Goal: Transaction & Acquisition: Purchase product/service

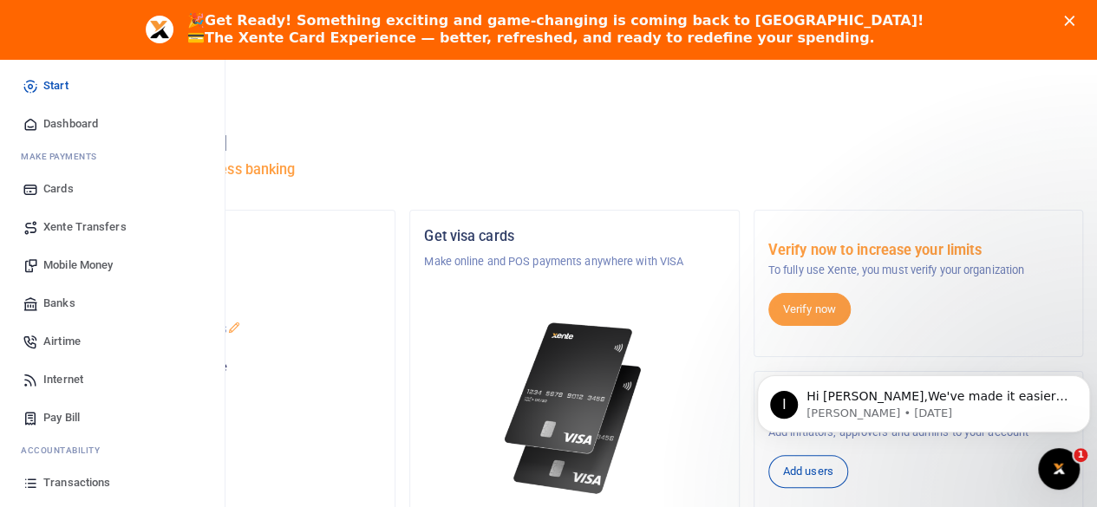
click at [79, 263] on span "Mobile Money" at bounding box center [77, 265] width 69 height 17
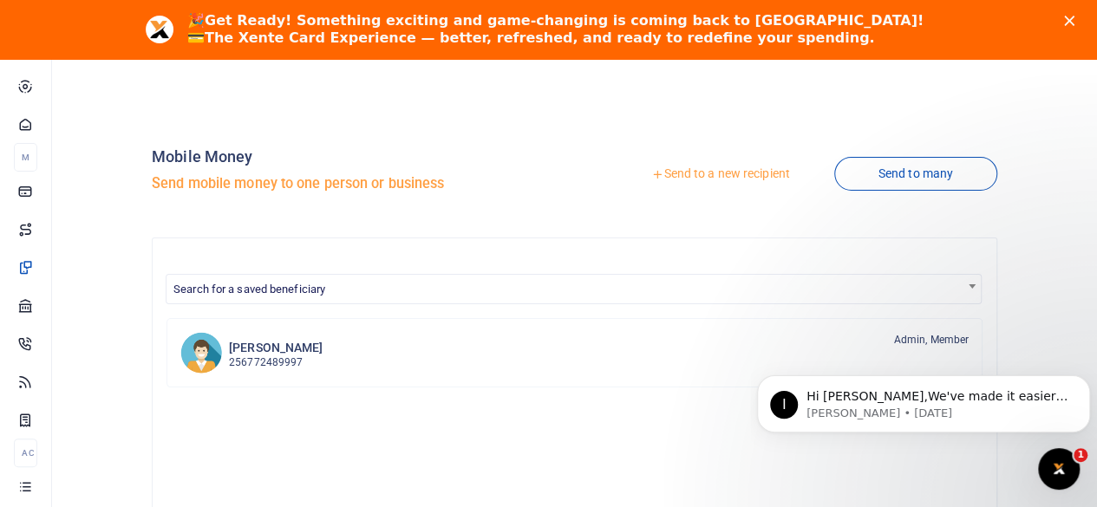
click at [661, 169] on link "Send to a new recipient" at bounding box center [720, 174] width 226 height 31
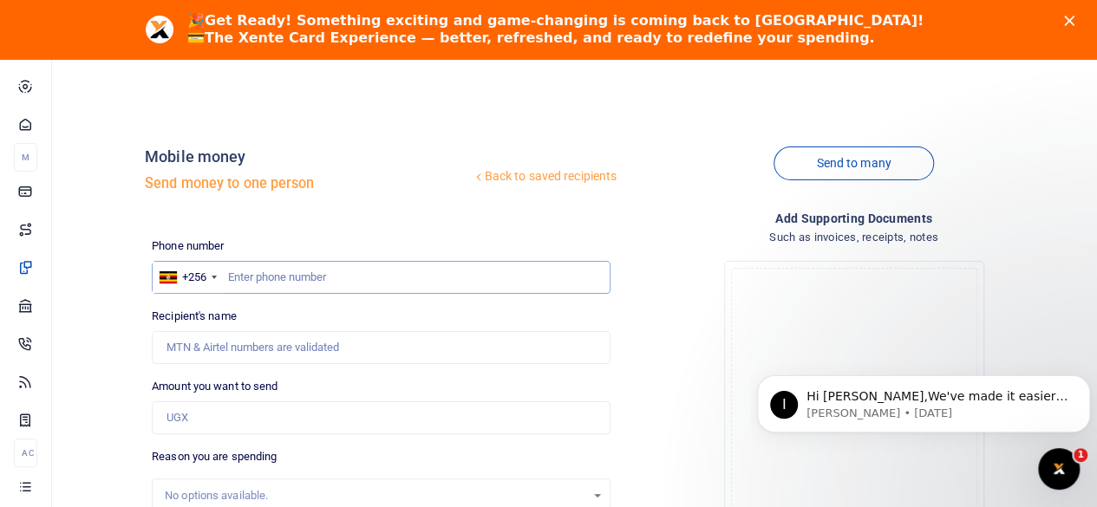
click at [339, 278] on input "text" at bounding box center [381, 277] width 459 height 33
click at [273, 279] on input "text" at bounding box center [381, 277] width 459 height 33
type input "0"
type input "751828700"
type input "[PERSON_NAME]"
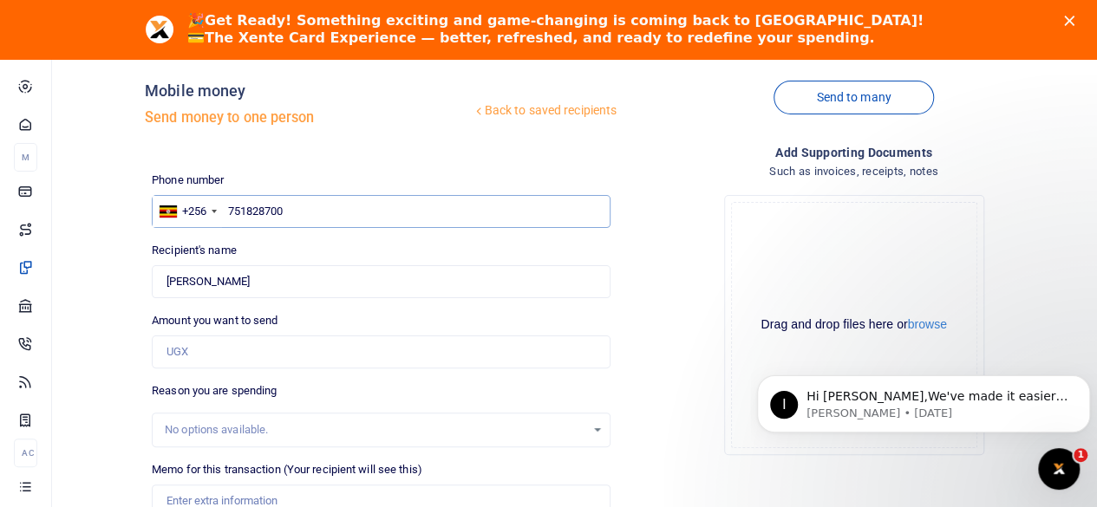
scroll to position [87, 0]
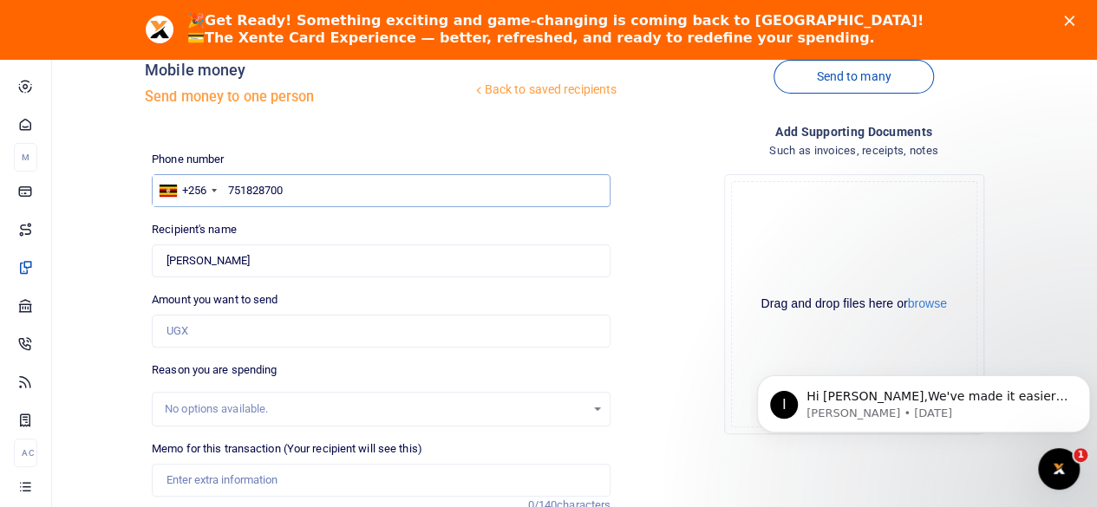
type input "751828700"
click at [225, 334] on input "Amount you want to send" at bounding box center [381, 331] width 459 height 33
type input "299,000"
click at [695, 370] on div "Drop your files here Drag and drop files here or browse Powered by Uppy" at bounding box center [853, 304] width 459 height 288
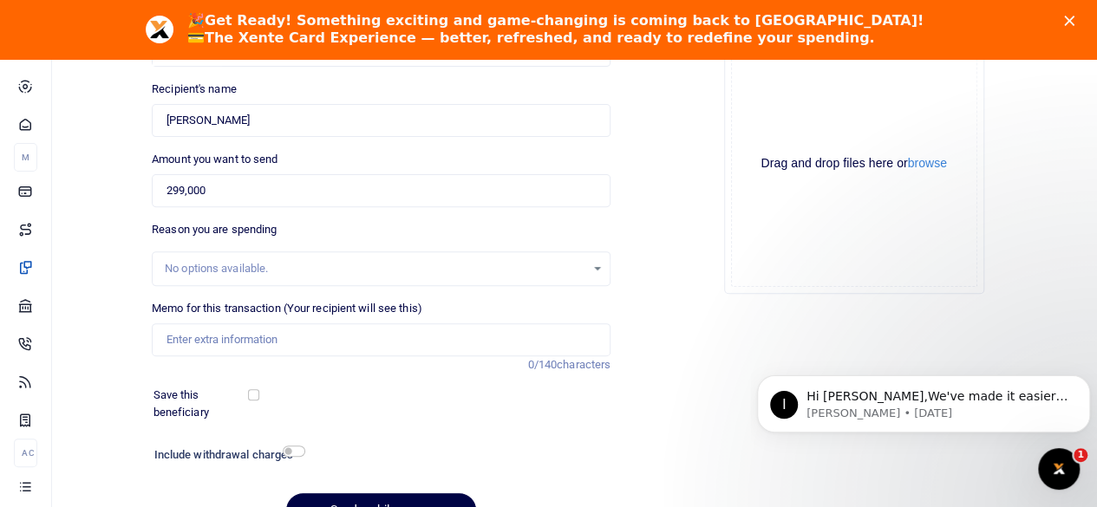
scroll to position [317, 0]
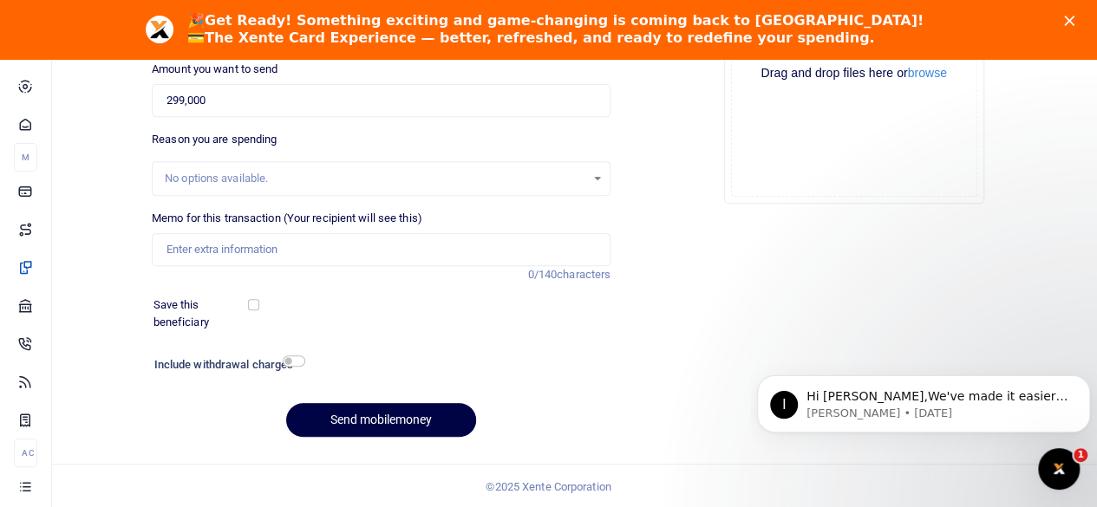
click at [292, 351] on div "Phone number +256 Uganda +256 751828700 Phone is required. Recipient's name Fou…" at bounding box center [381, 185] width 472 height 531
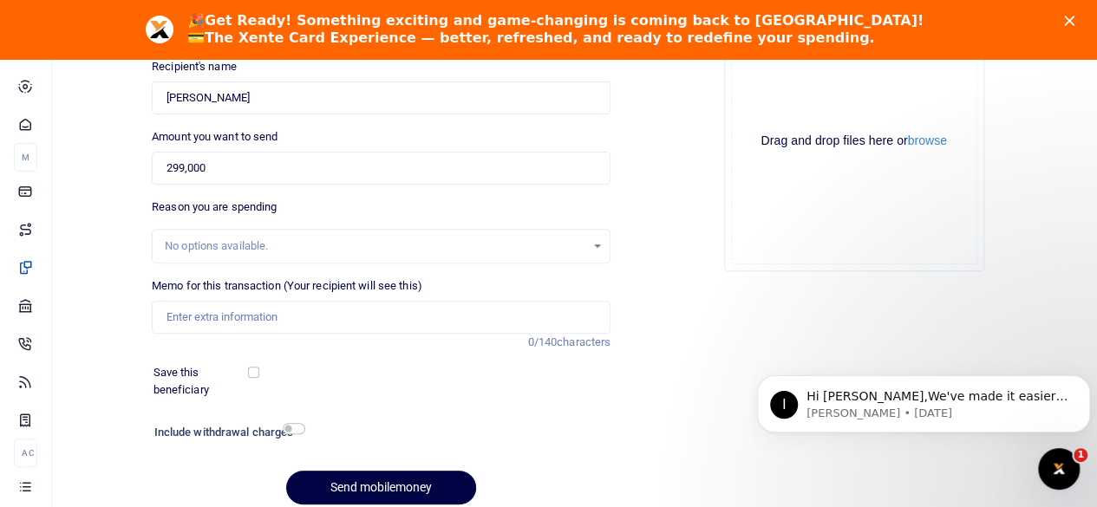
scroll to position [231, 0]
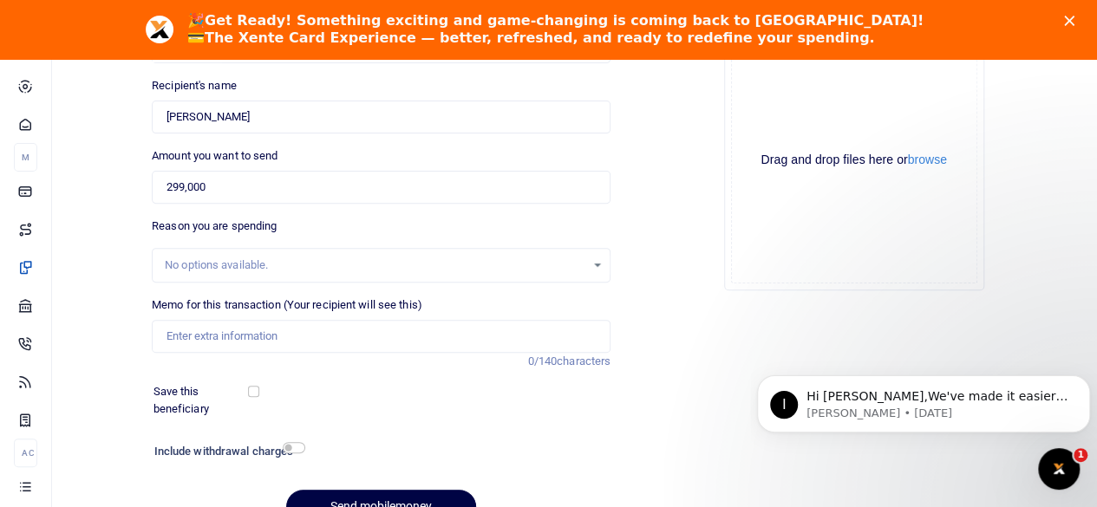
click at [252, 263] on div "No options available." at bounding box center [375, 265] width 420 height 17
click at [252, 264] on div "No options available." at bounding box center [375, 265] width 420 height 17
click at [276, 263] on div "No options available." at bounding box center [375, 265] width 420 height 17
click at [414, 258] on div "No options available." at bounding box center [375, 265] width 420 height 17
click at [321, 329] on input "Memo for this transaction (Your recipient will see this)" at bounding box center [381, 336] width 459 height 33
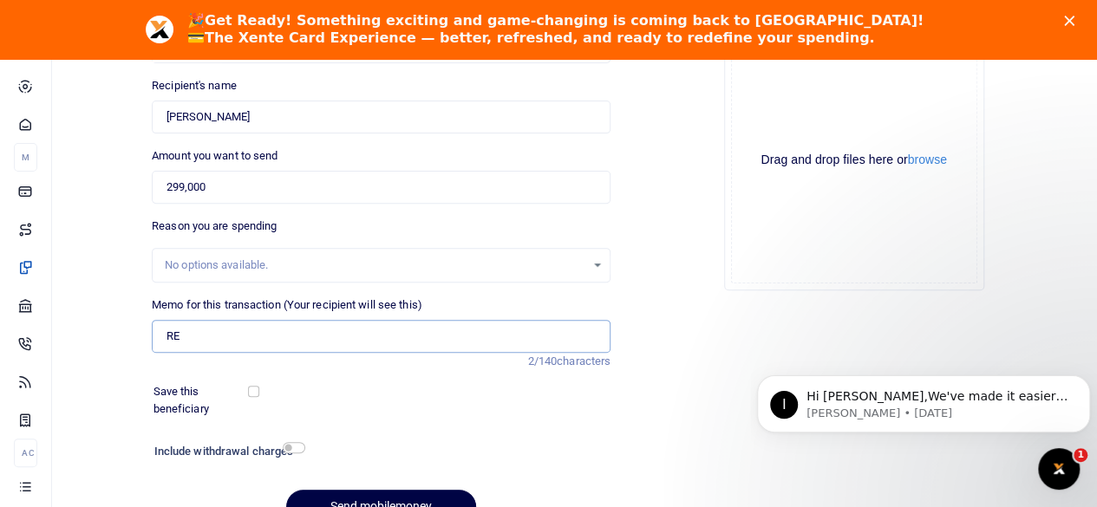
type input "R"
type input "Reimbursments"
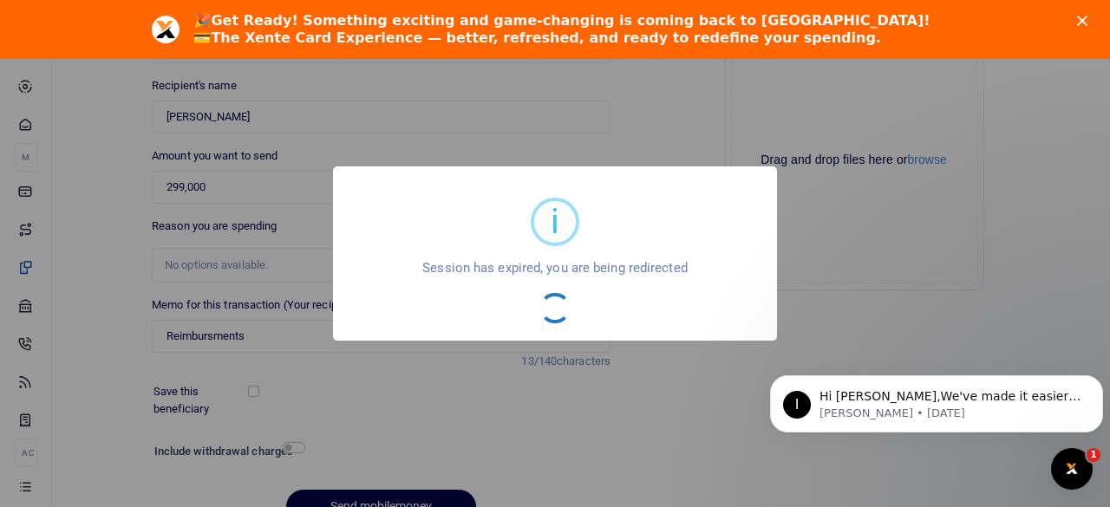
click at [737, 374] on div "i × Session has expired, you are being redirected OK No Cancel" at bounding box center [555, 253] width 1110 height 507
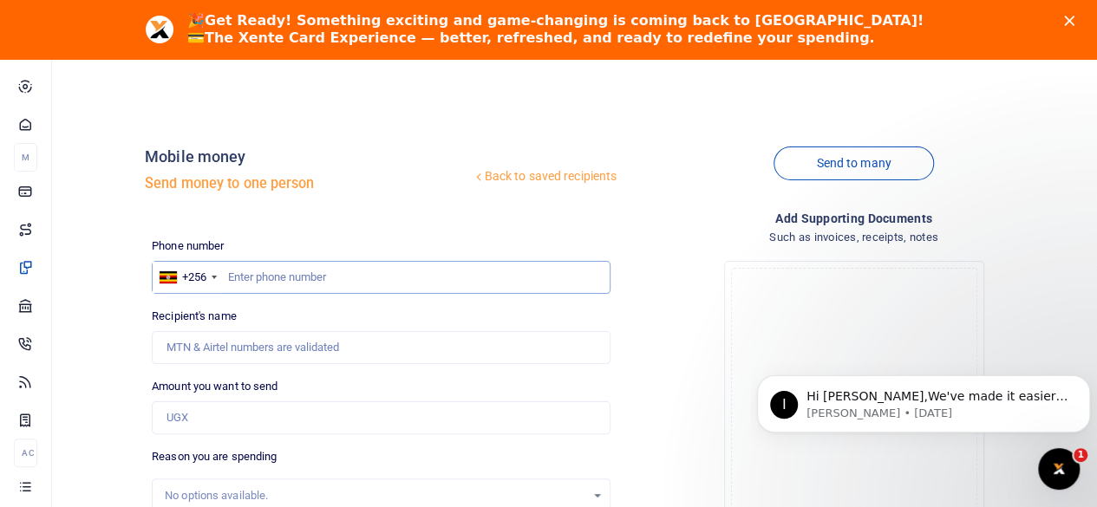
click at [318, 271] on input "text" at bounding box center [381, 277] width 459 height 33
type input "751828700"
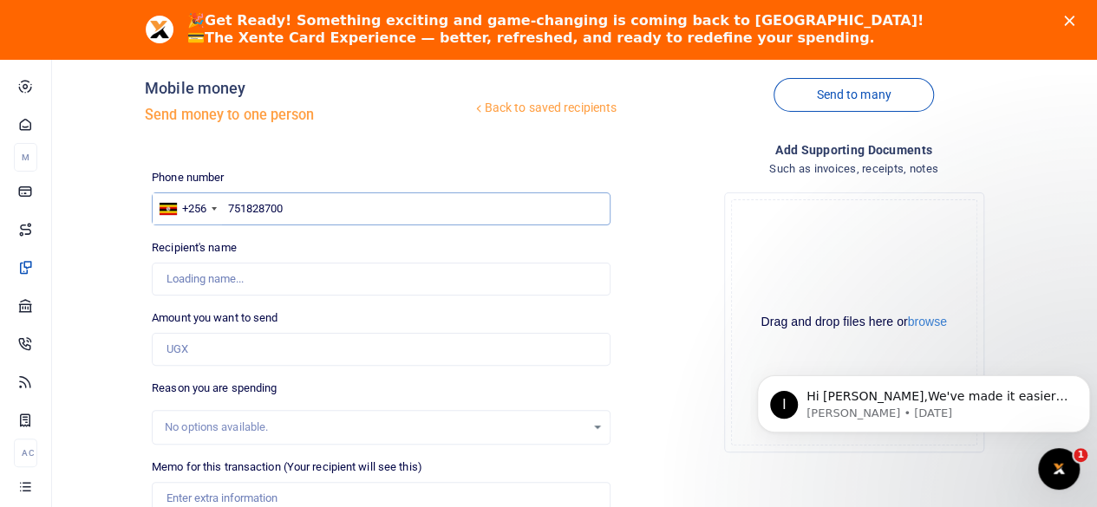
scroll to position [87, 0]
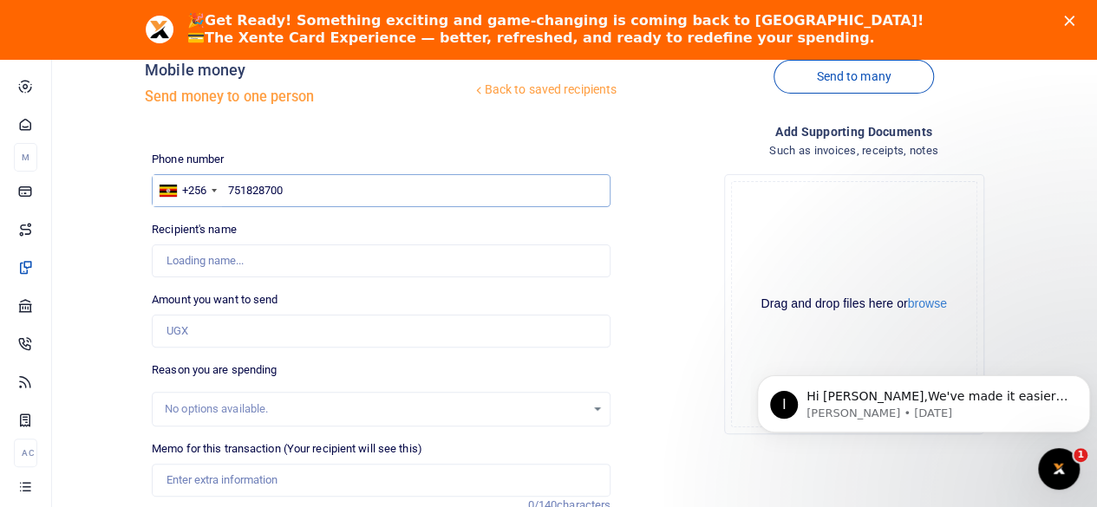
type input "Ceciliafelicity Nambooze"
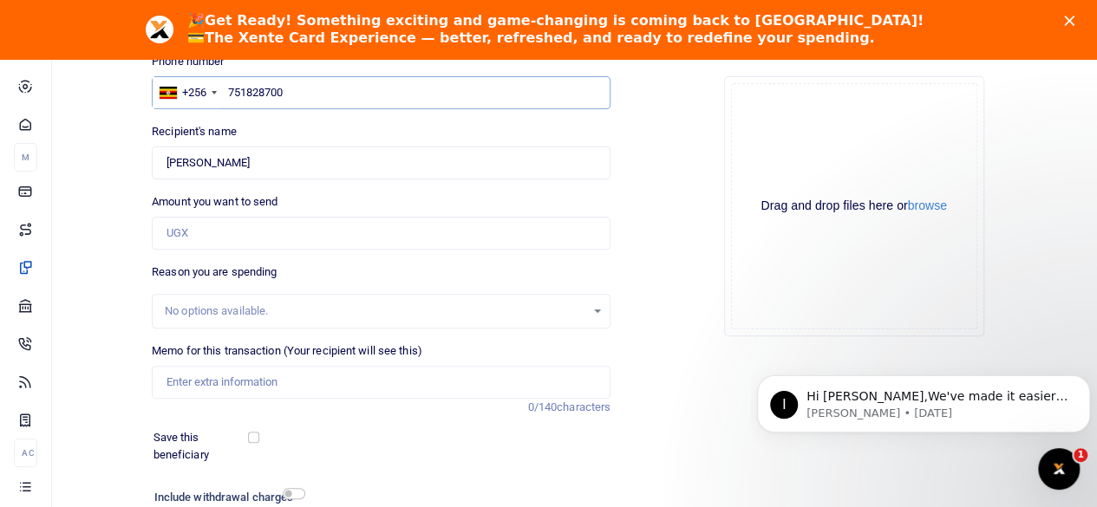
scroll to position [260, 0]
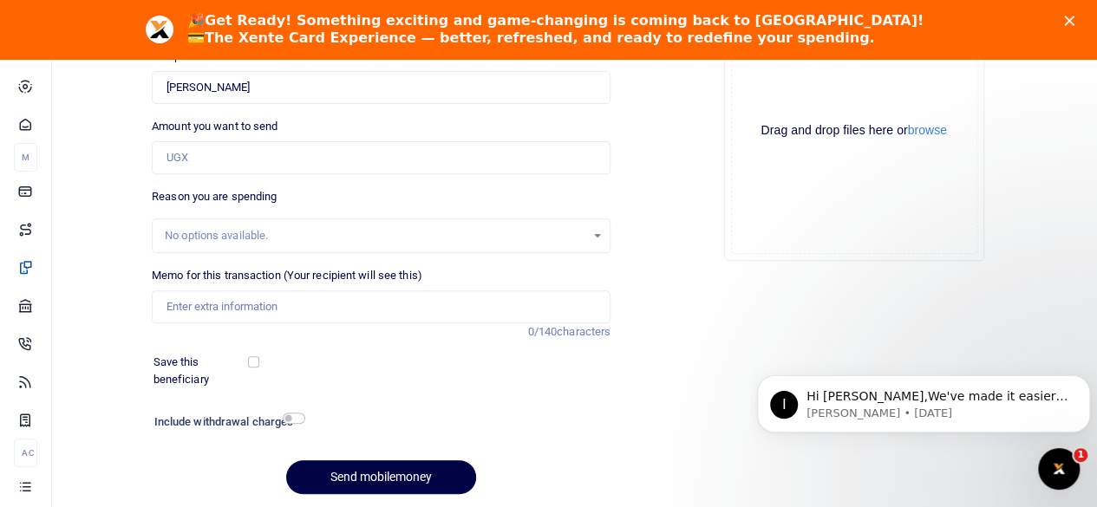
type input "751828700"
click at [268, 310] on input "Memo for this transaction (Your recipient will see this)" at bounding box center [381, 306] width 459 height 33
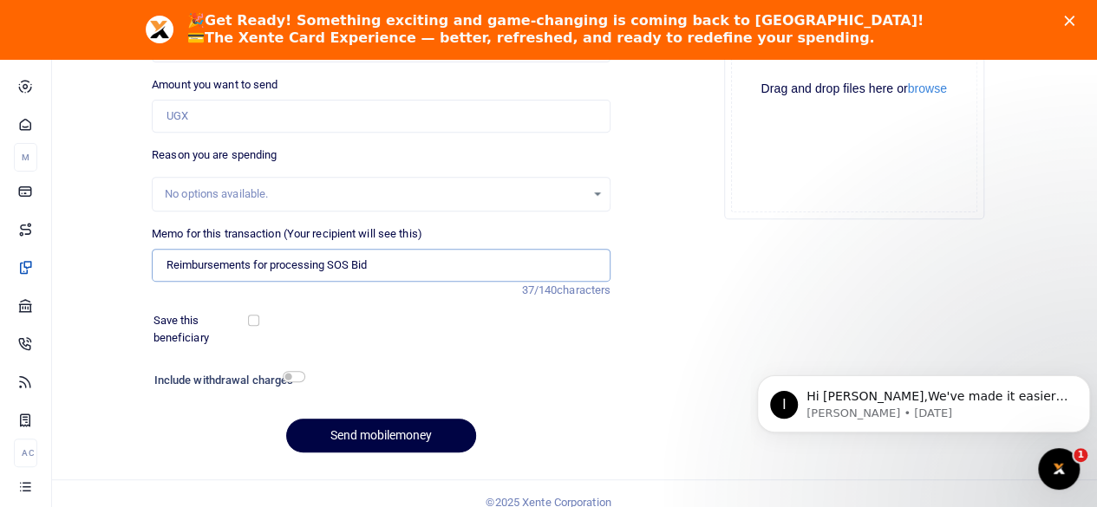
scroll to position [317, 0]
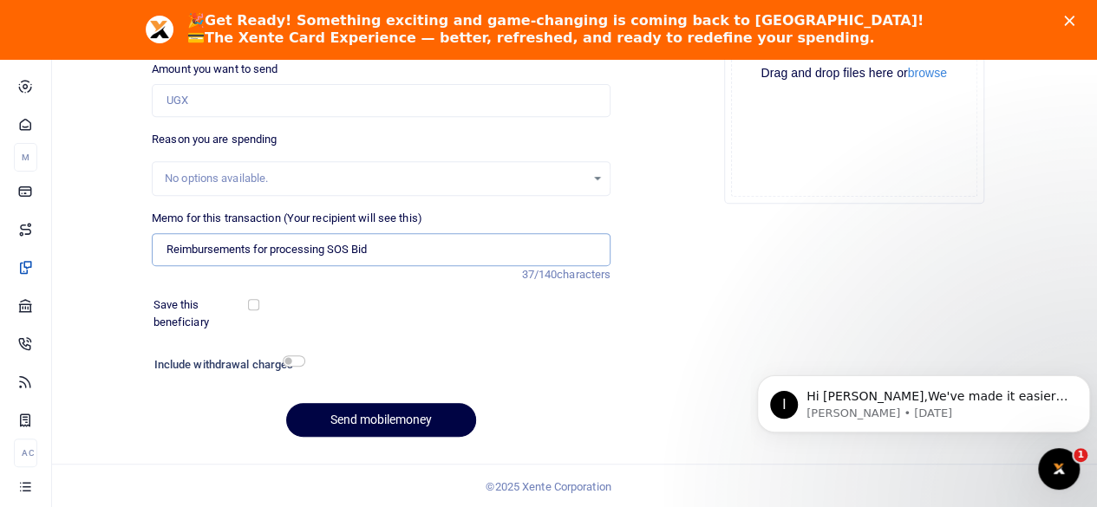
click at [401, 255] on input "Reimbursements for processing SOS Bid" at bounding box center [381, 249] width 459 height 33
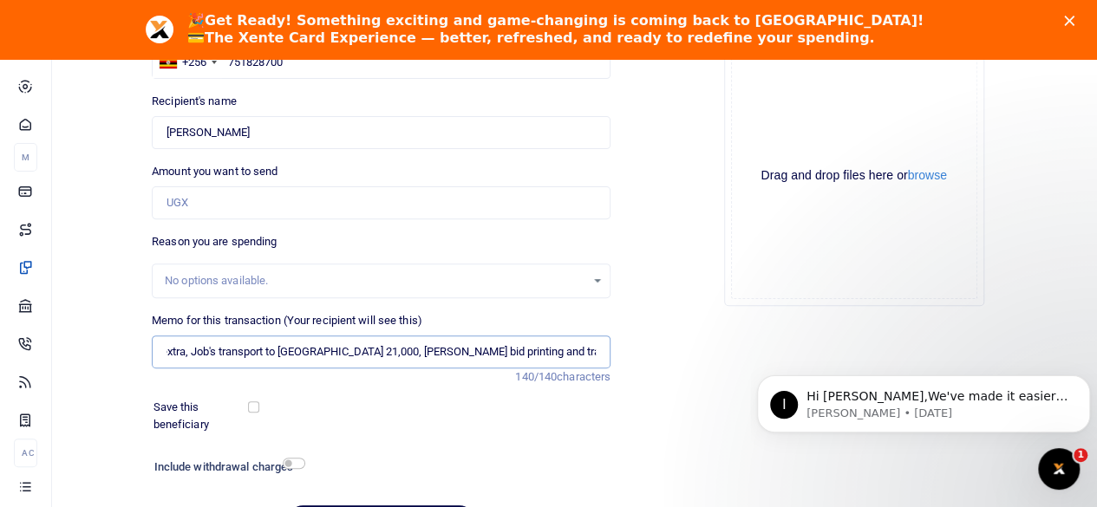
scroll to position [231, 0]
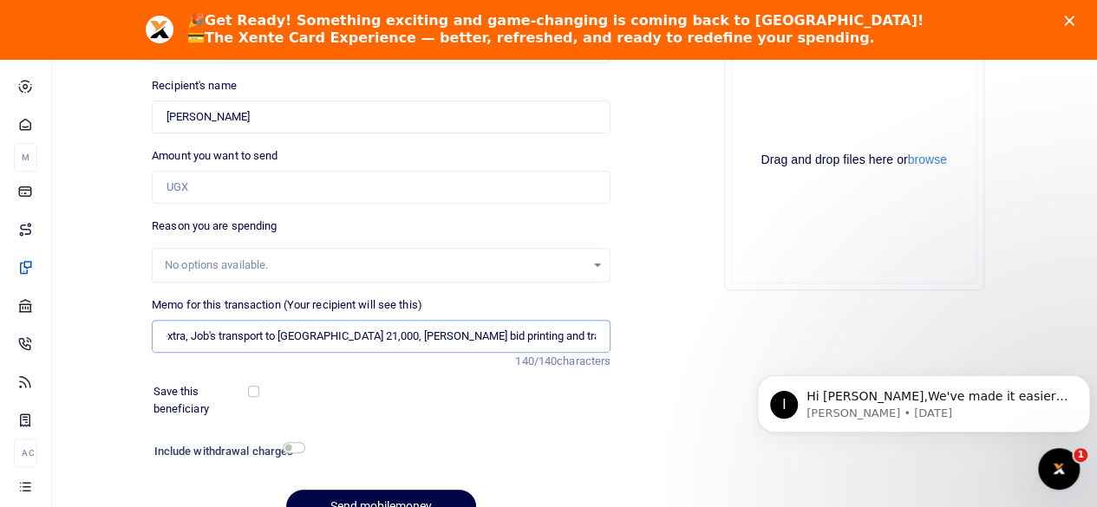
click at [603, 335] on input "Reimbursements for processing SOS Bid ( Bid 100,00 extra, Job's transport to En…" at bounding box center [381, 336] width 459 height 33
click at [229, 339] on input "Reimbursements for processing SOS Bid ( Bid 100,00 extra, Job's transport to En…" at bounding box center [381, 336] width 459 height 33
click at [270, 335] on input "Reimbursements for processing SOS Bid ( Bid 100,00 extra, Job's transport to En…" at bounding box center [381, 336] width 459 height 33
click at [544, 334] on input "Reimbursements for processing SOS Bid ( Bid 100,00 extra, Job's tp to Entebbee …" at bounding box center [381, 336] width 459 height 33
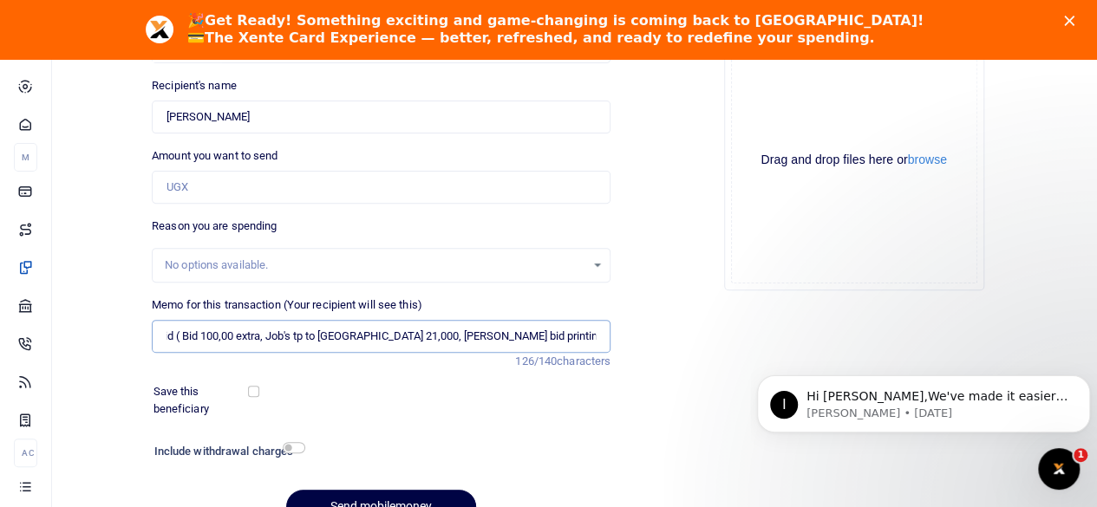
scroll to position [0, 190]
click at [599, 340] on input "Reimbursements for processing SOS Bid ( Bid 100,00 extra, Job's tp to Entebbee …" at bounding box center [381, 336] width 459 height 33
click at [531, 334] on input "Reimbursements for processing SOS Bid ( Bid 100,00 extra, Job's tp to Entebbee …" at bounding box center [381, 336] width 459 height 33
click at [581, 331] on input "Reimbursements for processing SOS Bid ( Bid 100,00 extra, Job's tp to Entebbee …" at bounding box center [381, 336] width 459 height 33
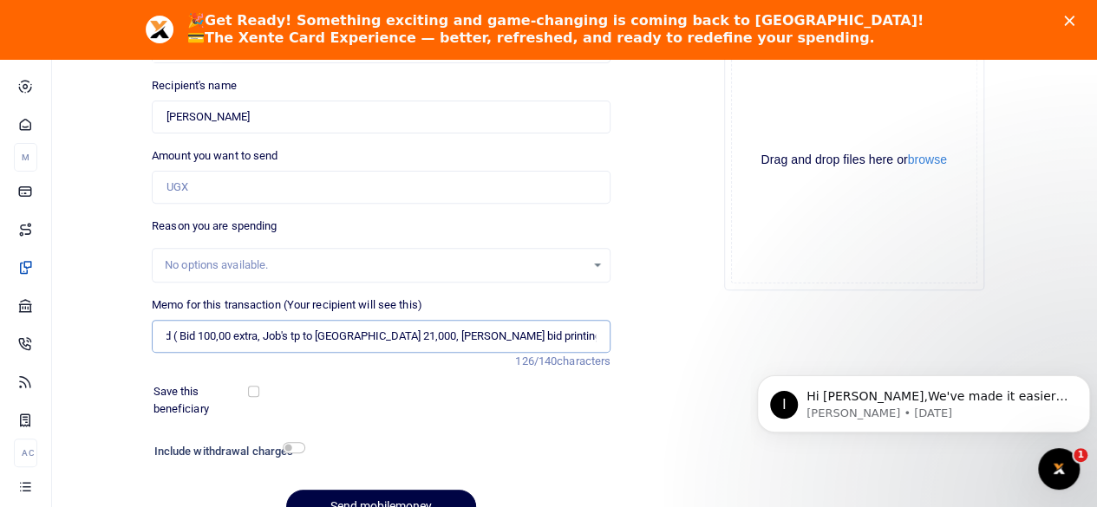
click at [600, 333] on input "Reimbursements for processing SOS Bid ( Bid 100,00 extra, Job's tp to Entebbee …" at bounding box center [381, 336] width 459 height 33
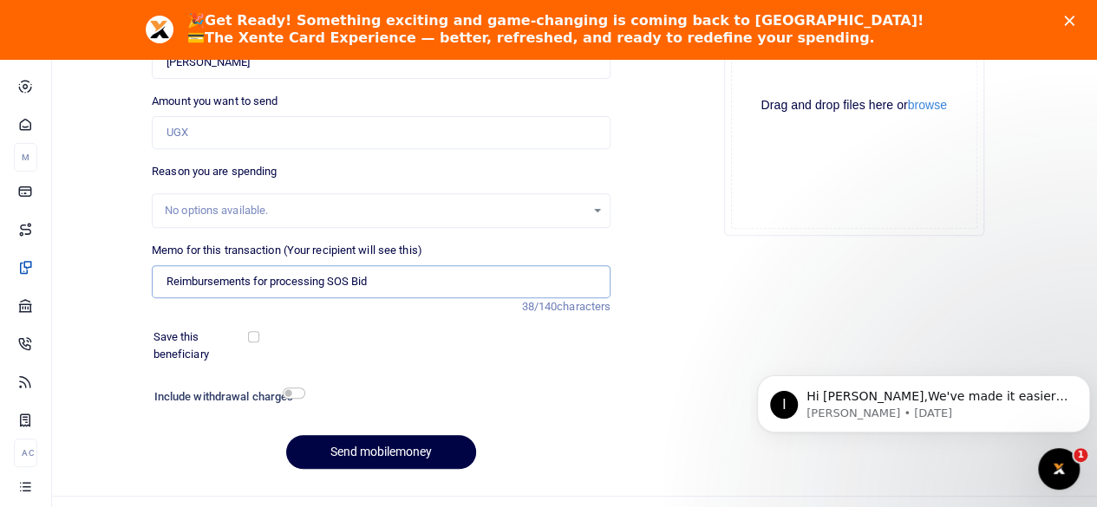
scroll to position [317, 0]
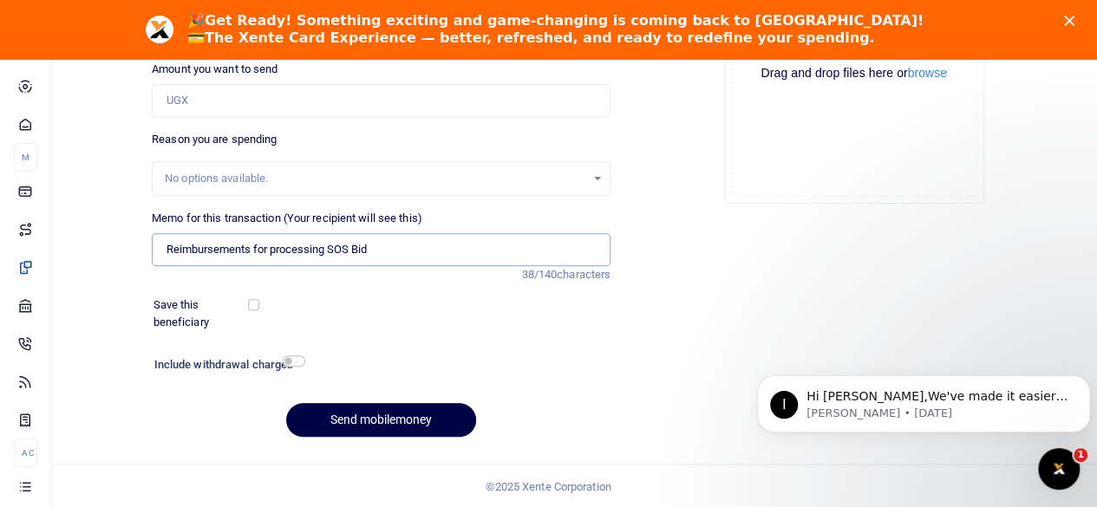
type input "Reimbursements for processing SOS Bid"
click at [295, 361] on input "checkbox" at bounding box center [294, 360] width 23 height 11
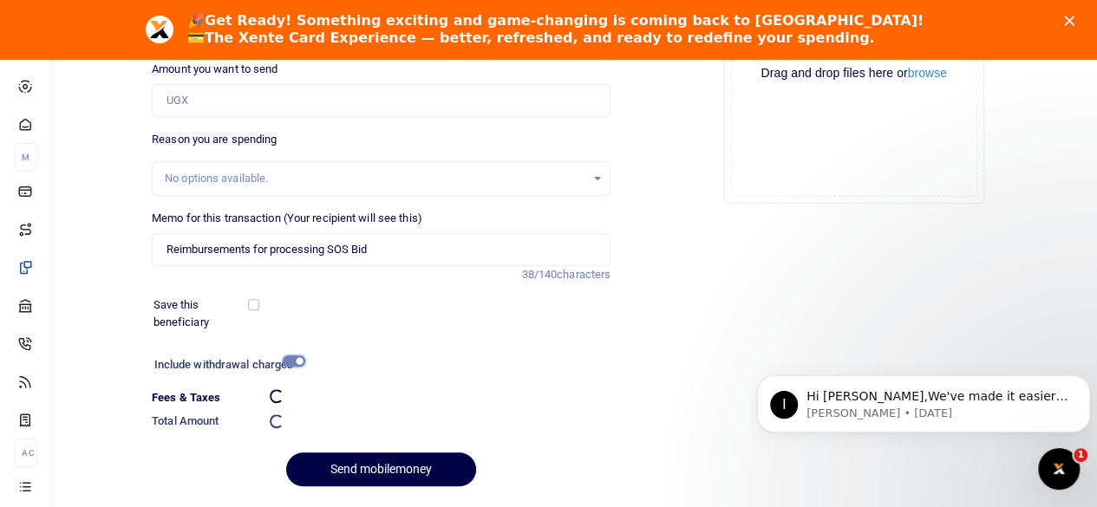
checkbox input "false"
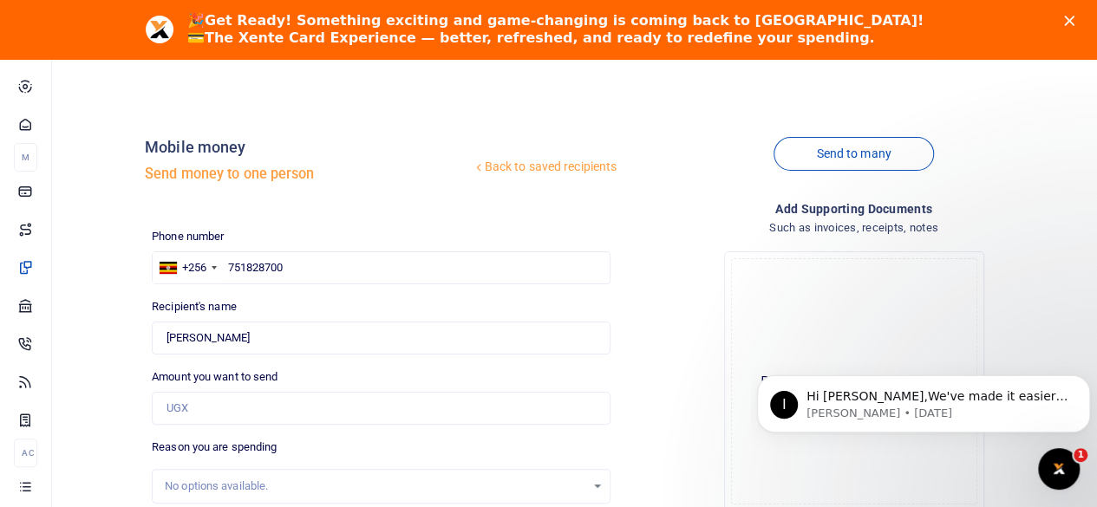
scroll to position [0, 0]
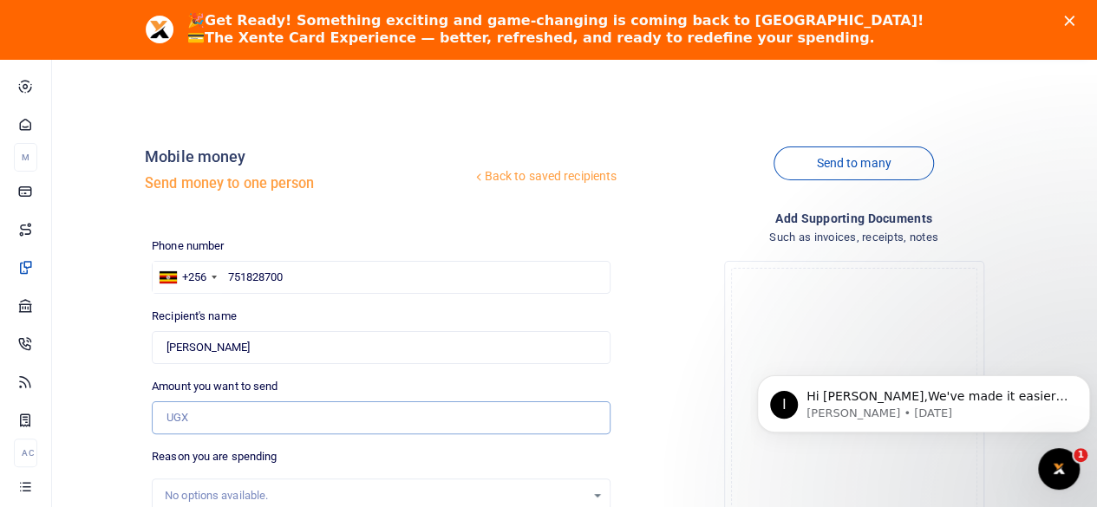
click at [248, 420] on input "Amount you want to send" at bounding box center [381, 417] width 459 height 33
type input "299,000"
click at [100, 460] on div "Back to saved recipients Mobile money Send money to one person Send to many Pho…" at bounding box center [574, 446] width 1031 height 643
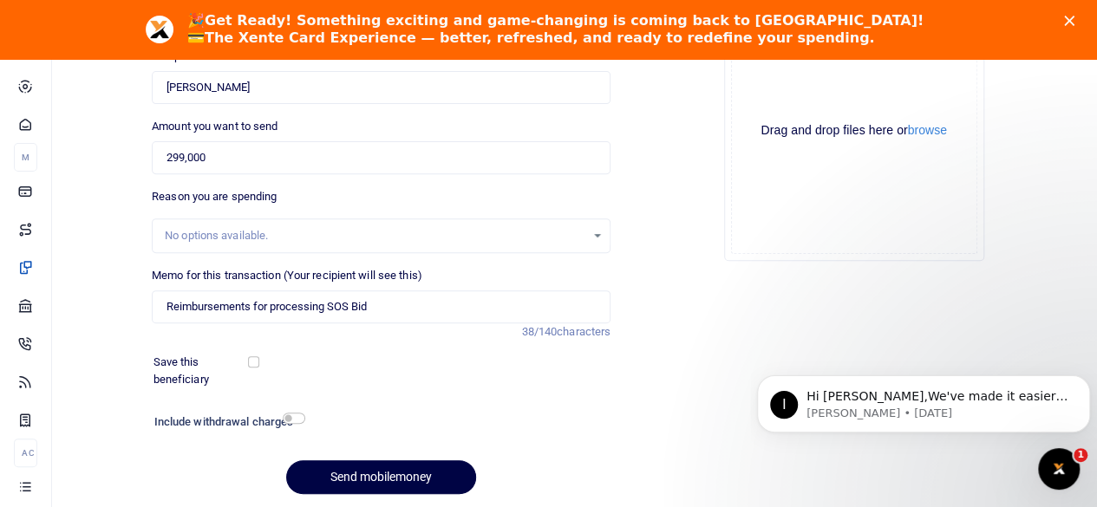
scroll to position [317, 0]
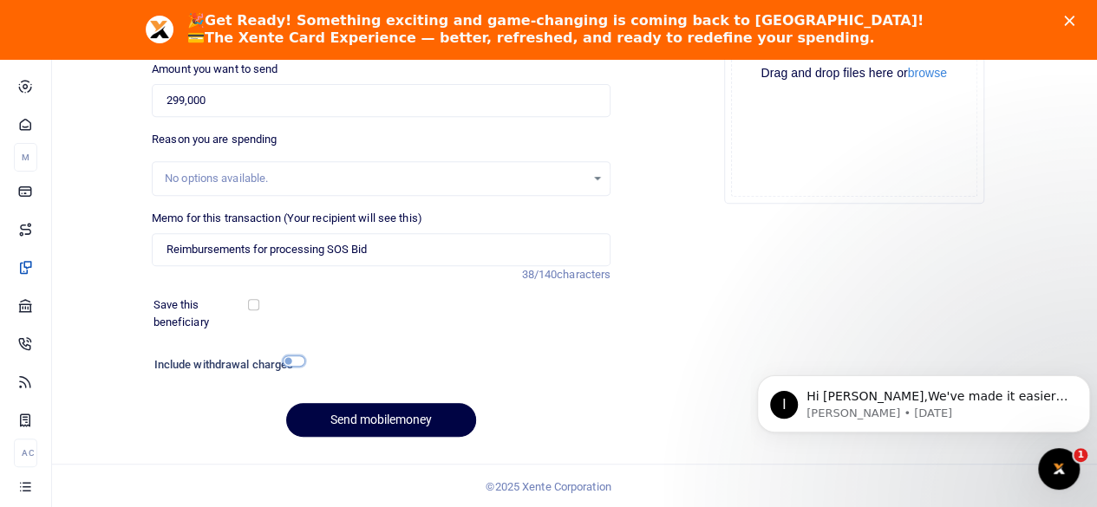
click at [293, 358] on input "checkbox" at bounding box center [294, 360] width 23 height 11
checkbox input "true"
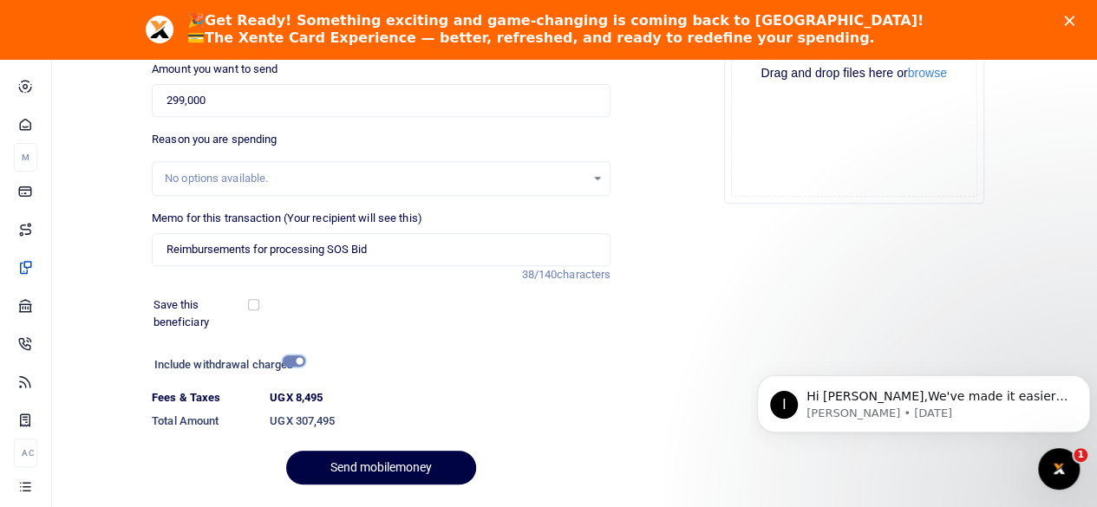
scroll to position [366, 0]
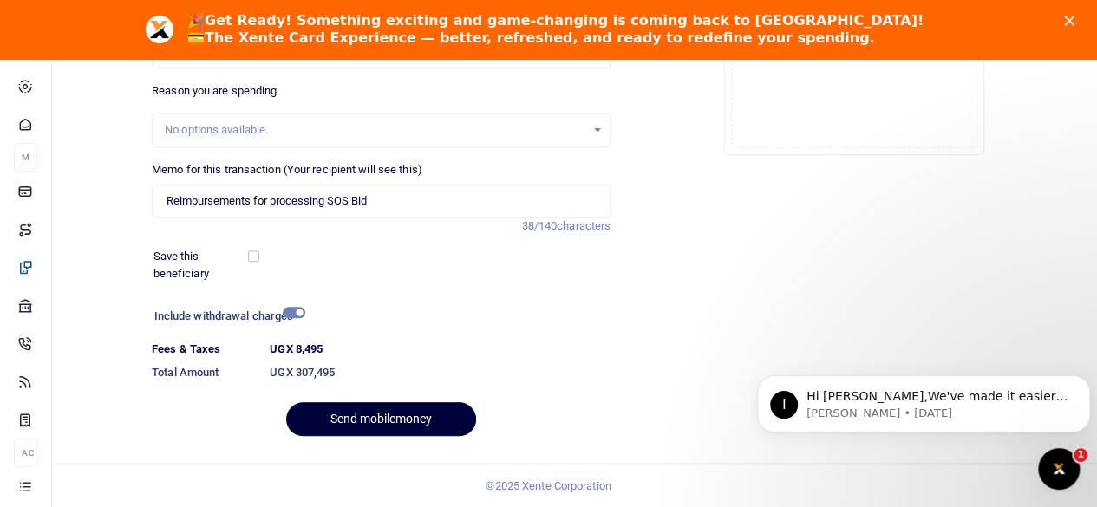
click at [362, 415] on button "Send mobilemoney" at bounding box center [381, 419] width 190 height 34
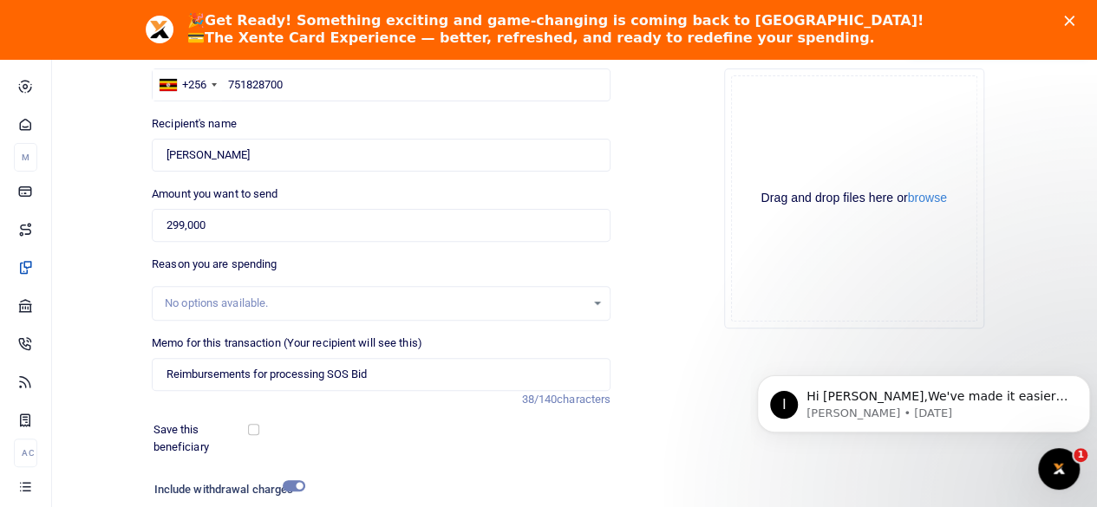
scroll to position [106, 0]
